Goal: Information Seeking & Learning: Find specific fact

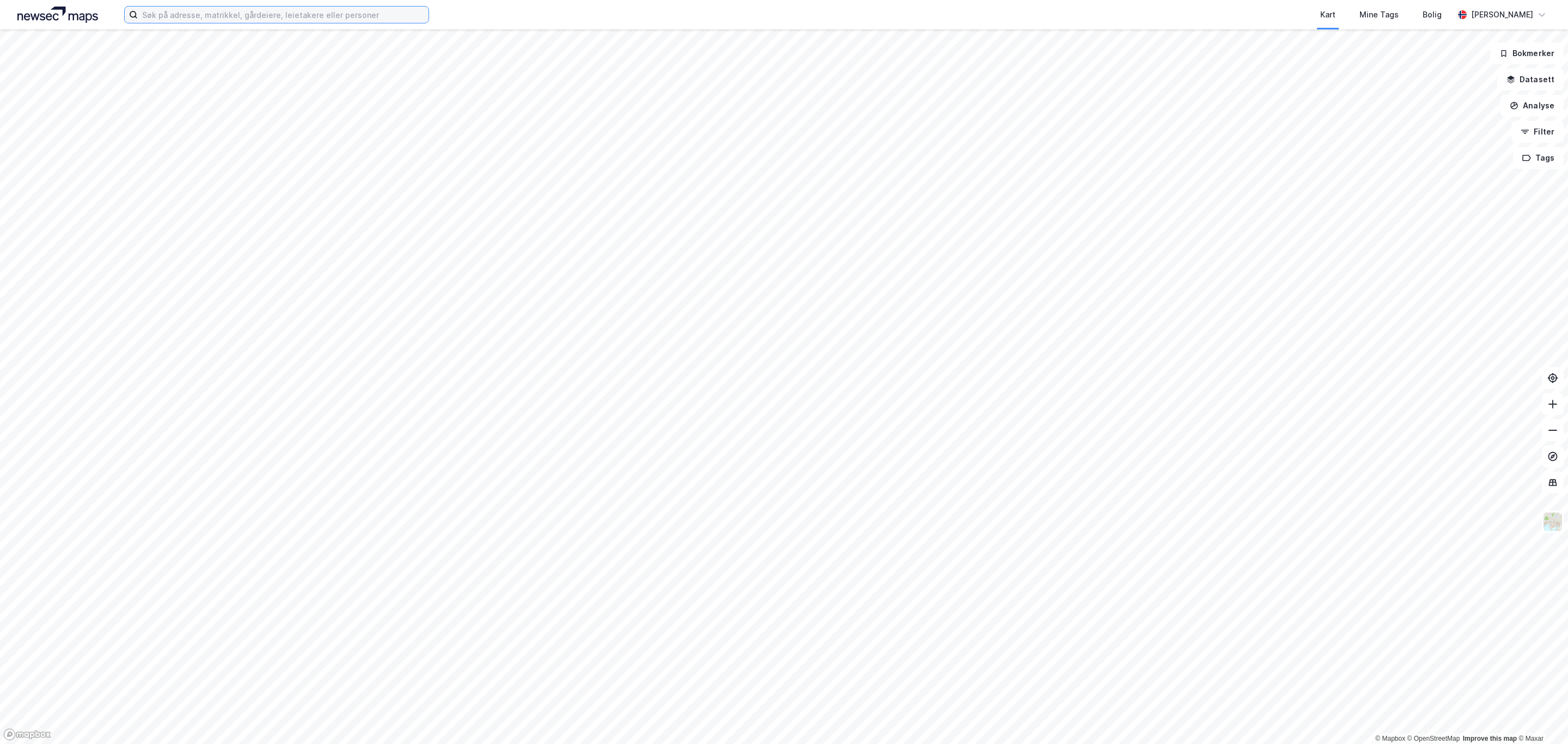
click at [302, 19] on input at bounding box center [283, 14] width 291 height 16
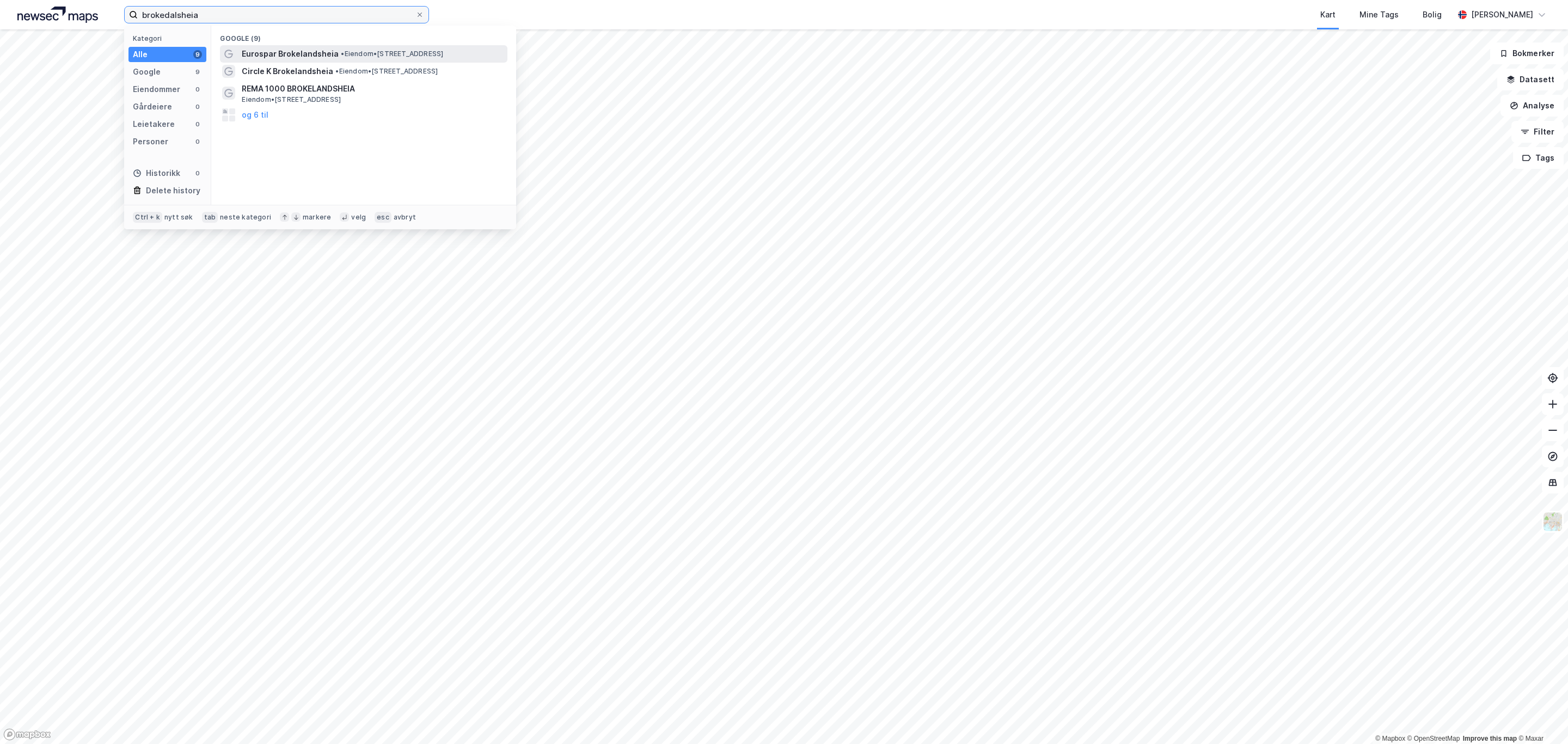
type input "brokedalsheia"
click at [298, 57] on span "Eurospar Brokelandsheia" at bounding box center [290, 53] width 97 height 13
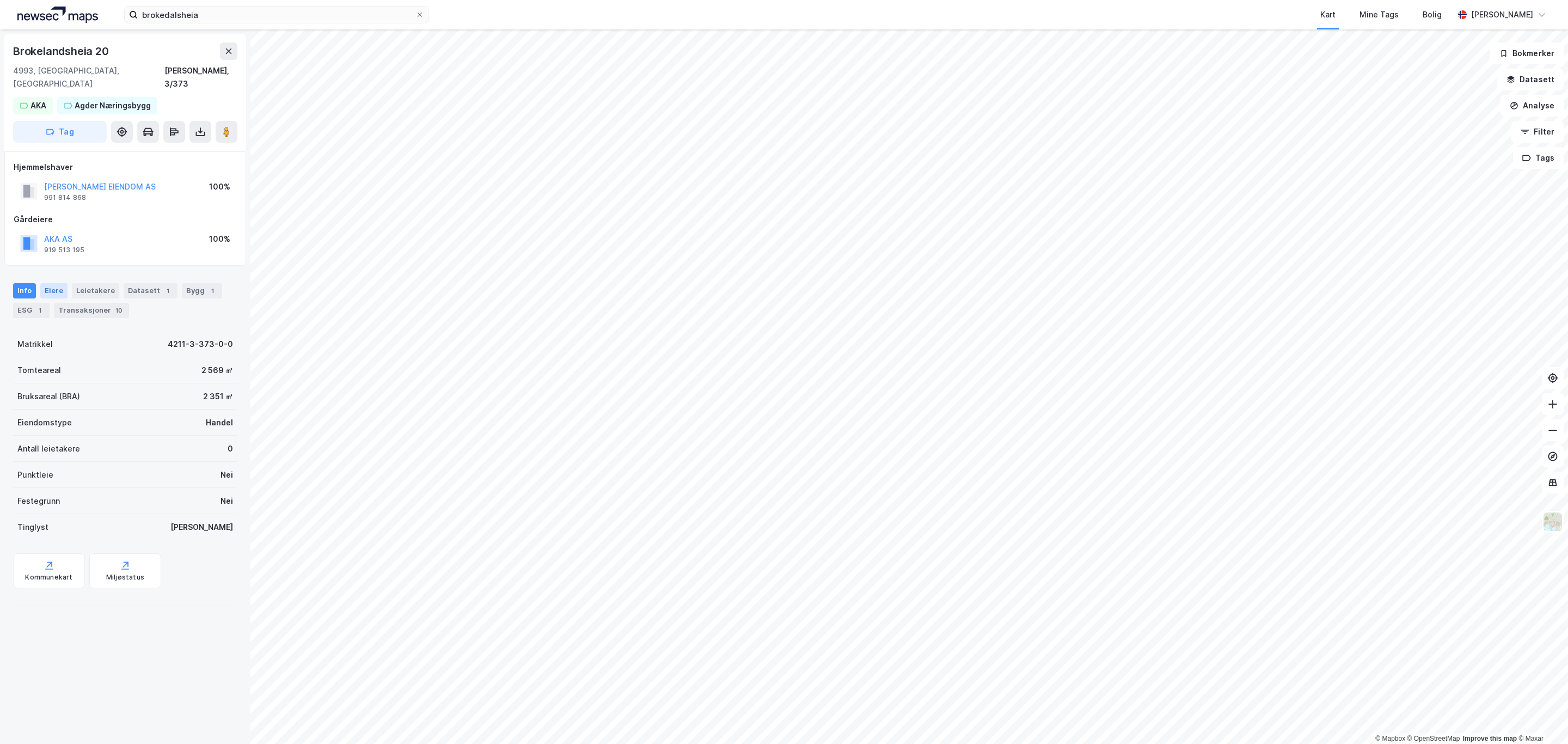
click at [47, 284] on div "Eiere" at bounding box center [53, 291] width 27 height 15
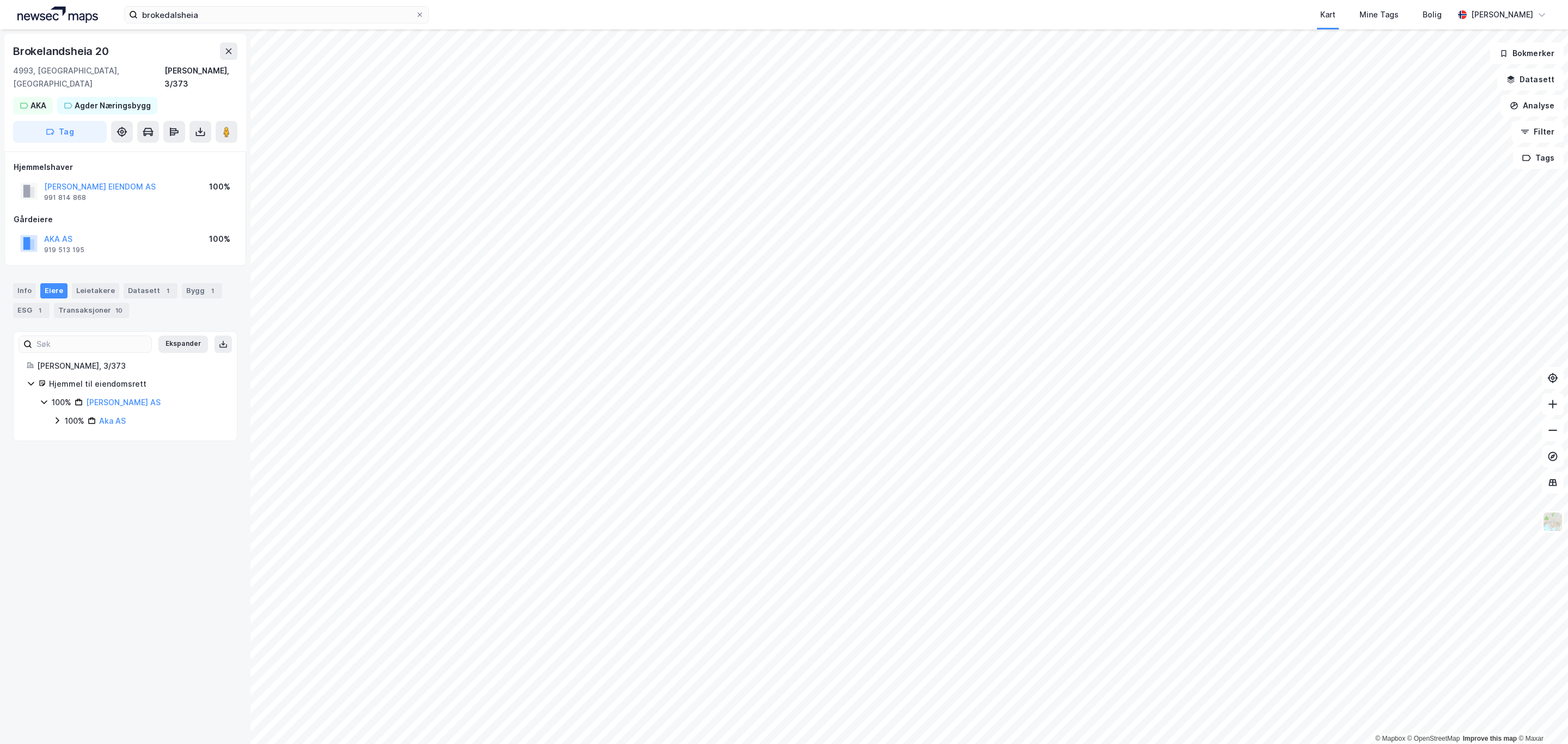
click at [56, 416] on icon at bounding box center [57, 420] width 9 height 9
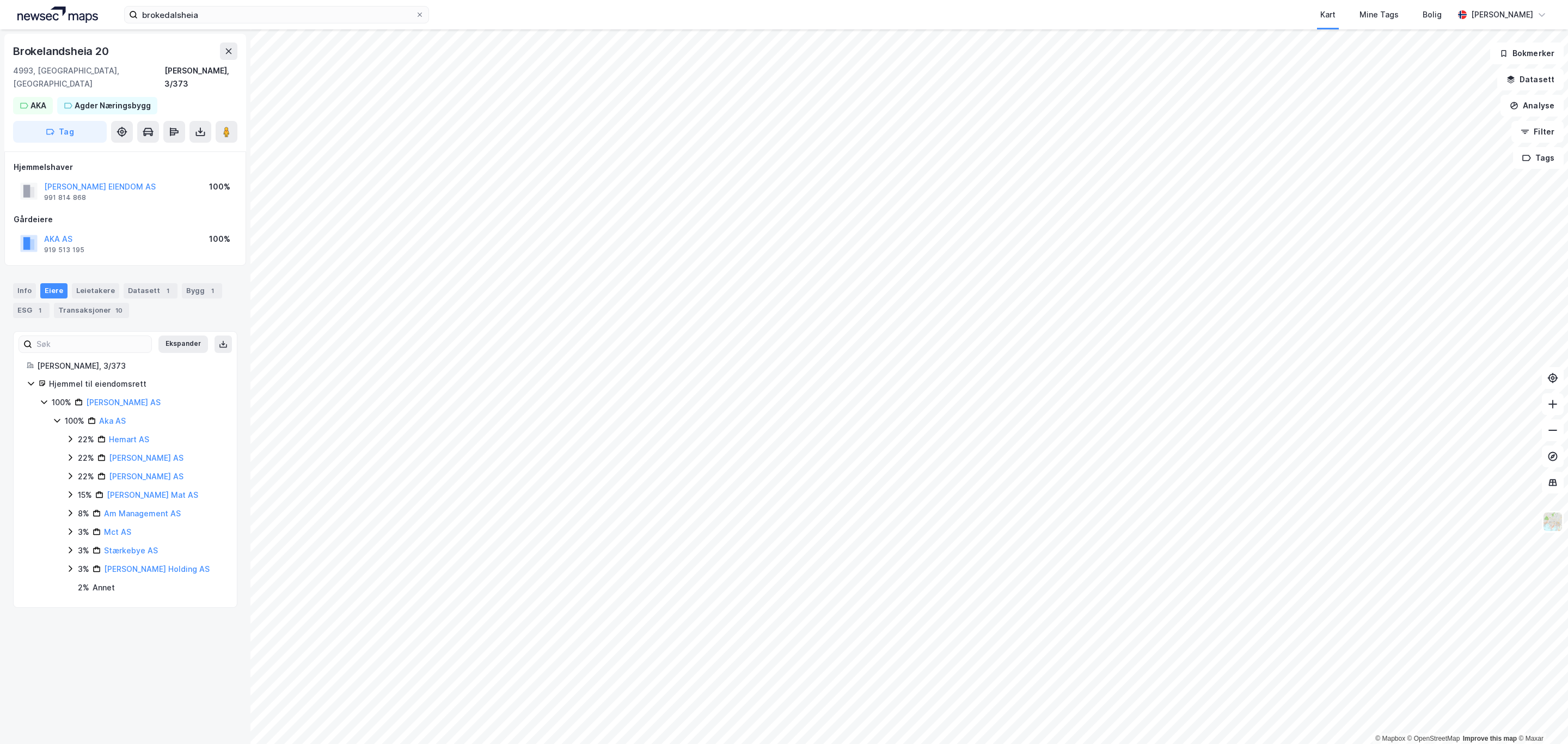
click at [863, 744] on html "brokedalsheia Kart Mine Tags [PERSON_NAME] Standahl © Mapbox © OpenStreetMap Im…" at bounding box center [784, 372] width 1568 height 744
click at [946, 0] on html "brokedalsheia Kart Mine Tags [PERSON_NAME] Standahl © Mapbox © OpenStreetMap Im…" at bounding box center [784, 372] width 1568 height 744
